Goal: Complete application form

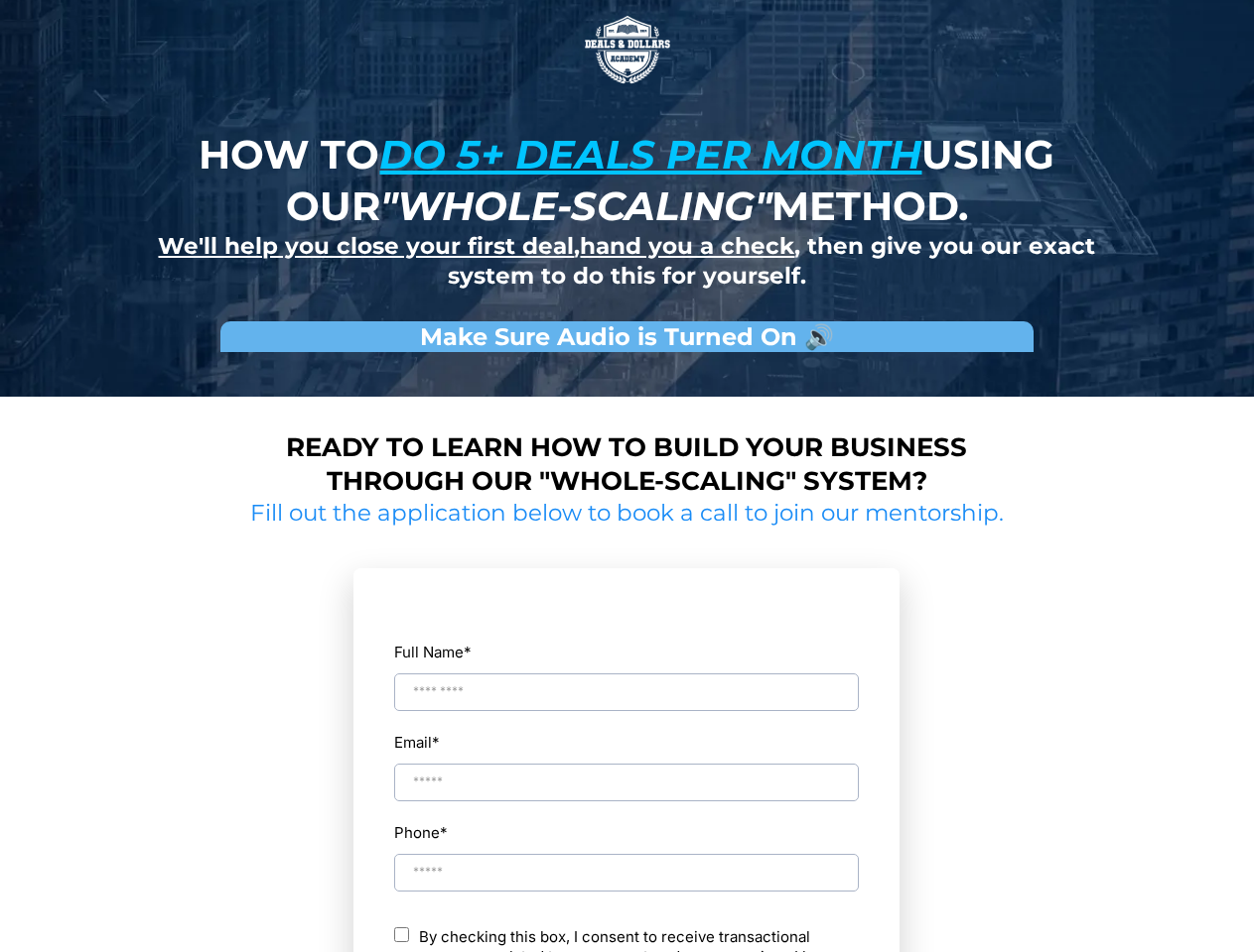
click at [627, 50] on img at bounding box center [627, 50] width 100 height 99
click at [626, 674] on input "Full Name *" at bounding box center [626, 692] width 465 height 38
click at [626, 765] on div "Email *" at bounding box center [626, 765] width 467 height 75
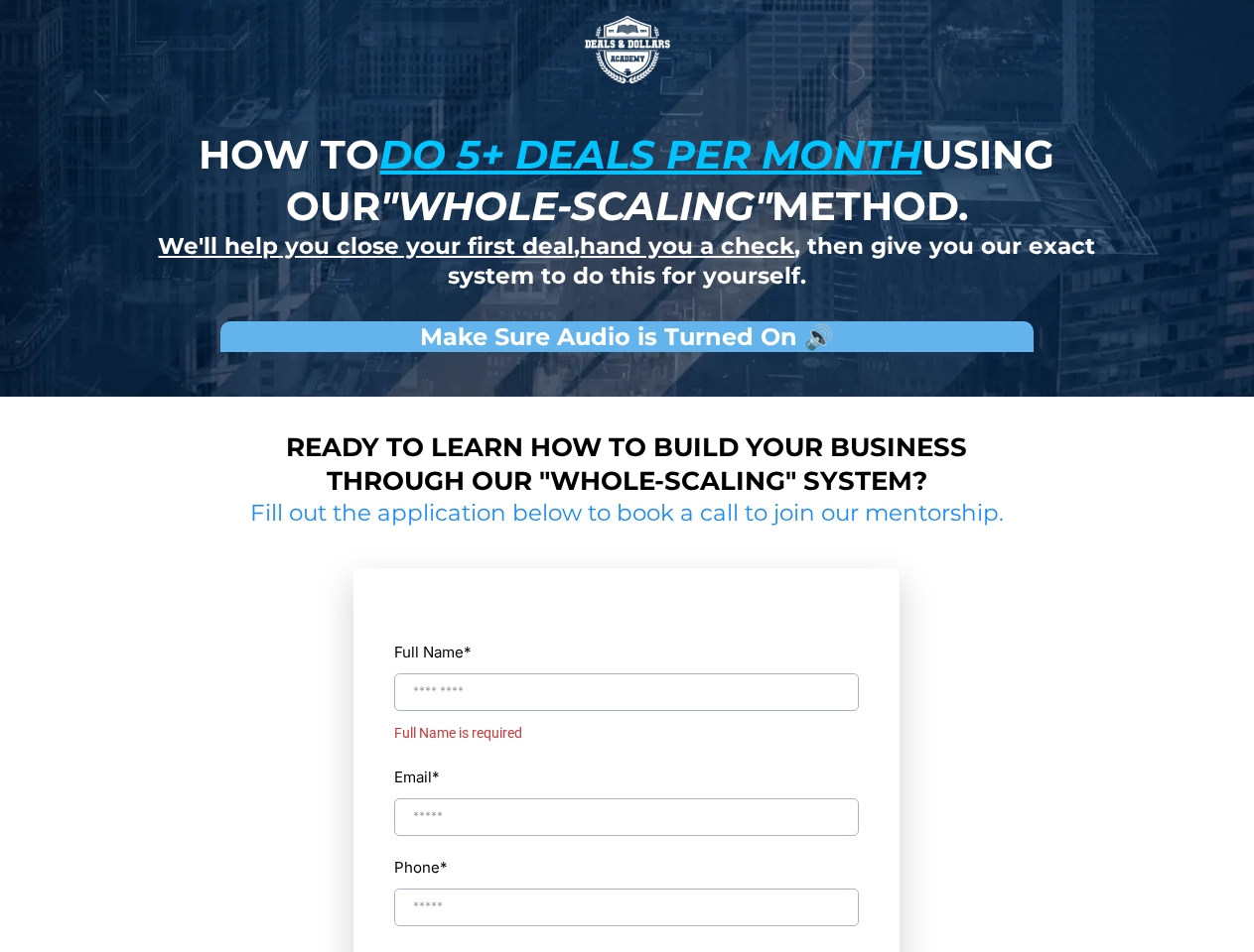
click at [626, 856] on div "Full Name * Full Name is required Email * Phone * ch By checking this box, I co…" at bounding box center [626, 889] width 467 height 599
click at [626, 939] on input "Phone *" at bounding box center [626, 942] width 465 height 38
